Goal: Transaction & Acquisition: Obtain resource

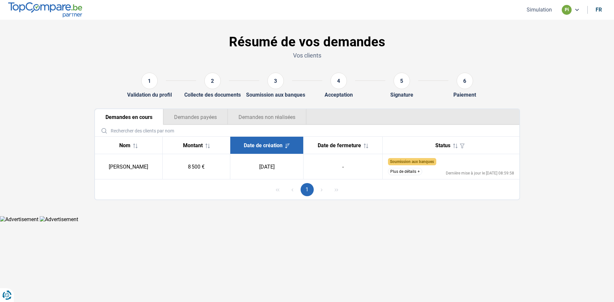
click at [396, 174] on button "Plus de détails" at bounding box center [405, 171] width 34 height 7
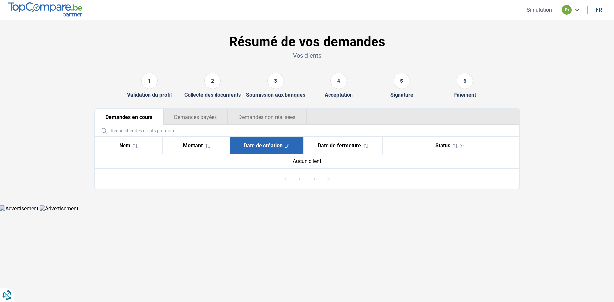
click at [259, 117] on button "Demandes non réalisées" at bounding box center [267, 117] width 79 height 16
